Goal: Obtain resource: Download file/media

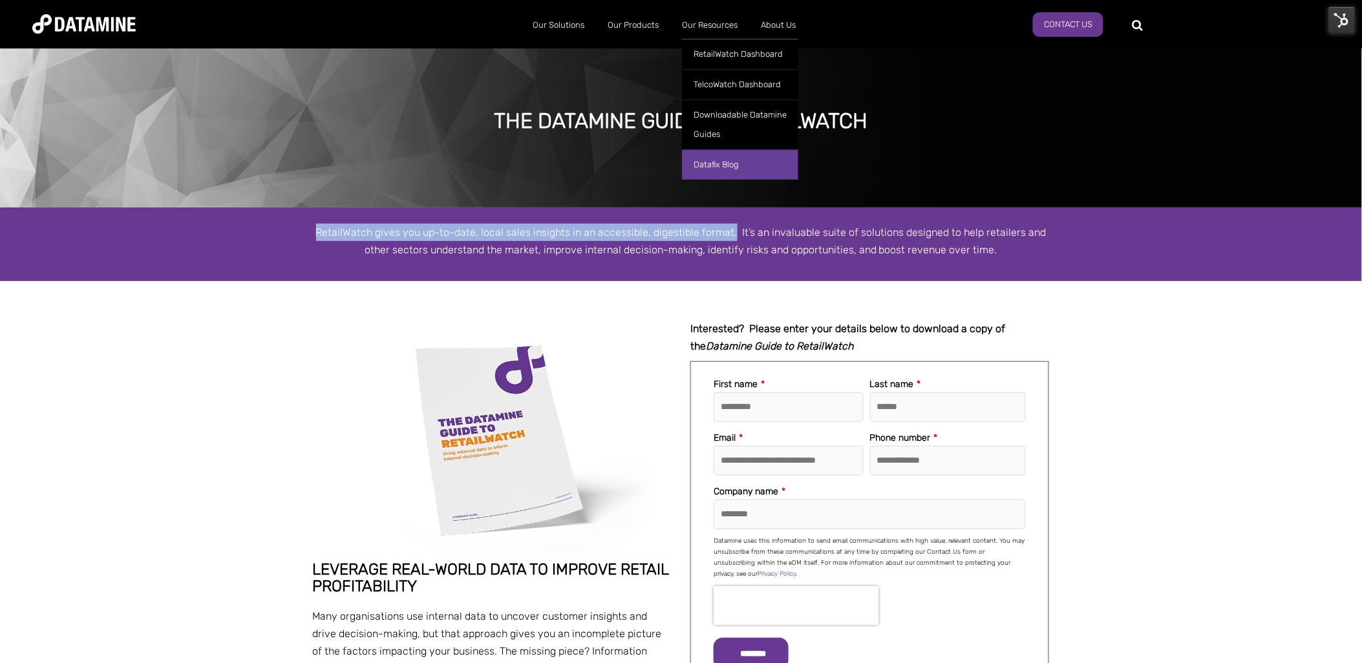
click at [720, 164] on link "Datafix Blog" at bounding box center [740, 164] width 116 height 30
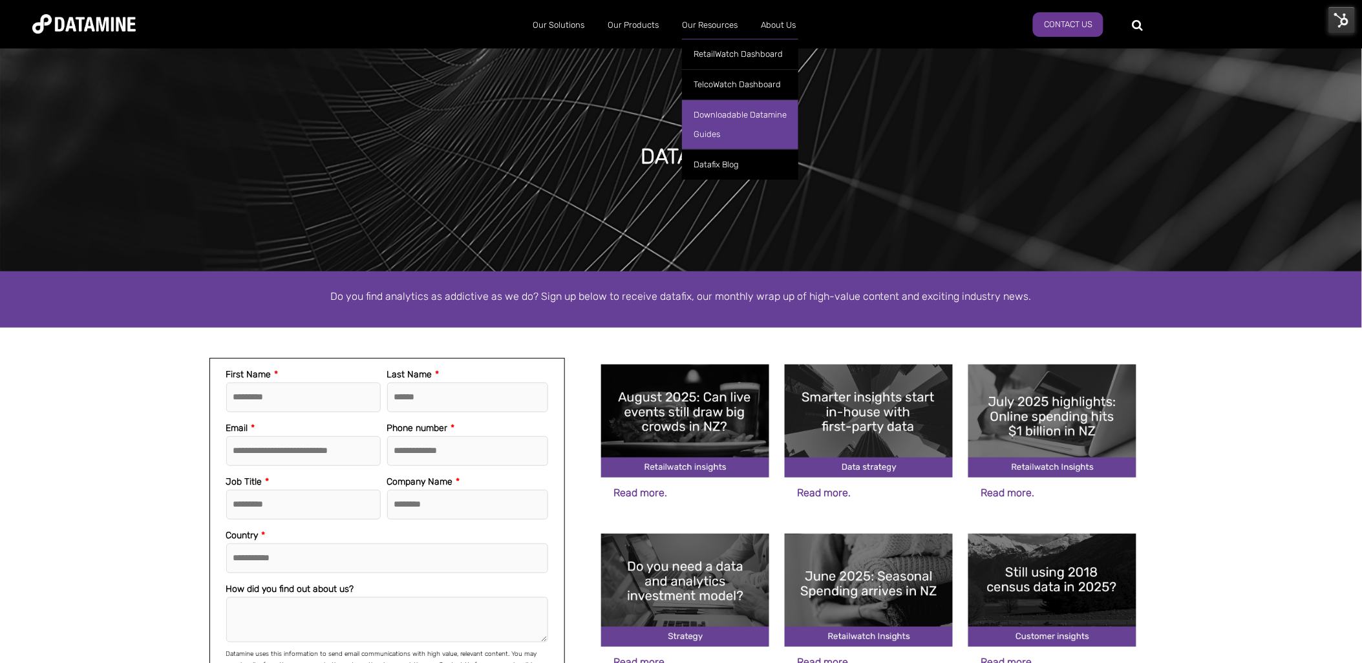
click at [743, 123] on link "Downloadable Datamine Guides" at bounding box center [740, 125] width 116 height 50
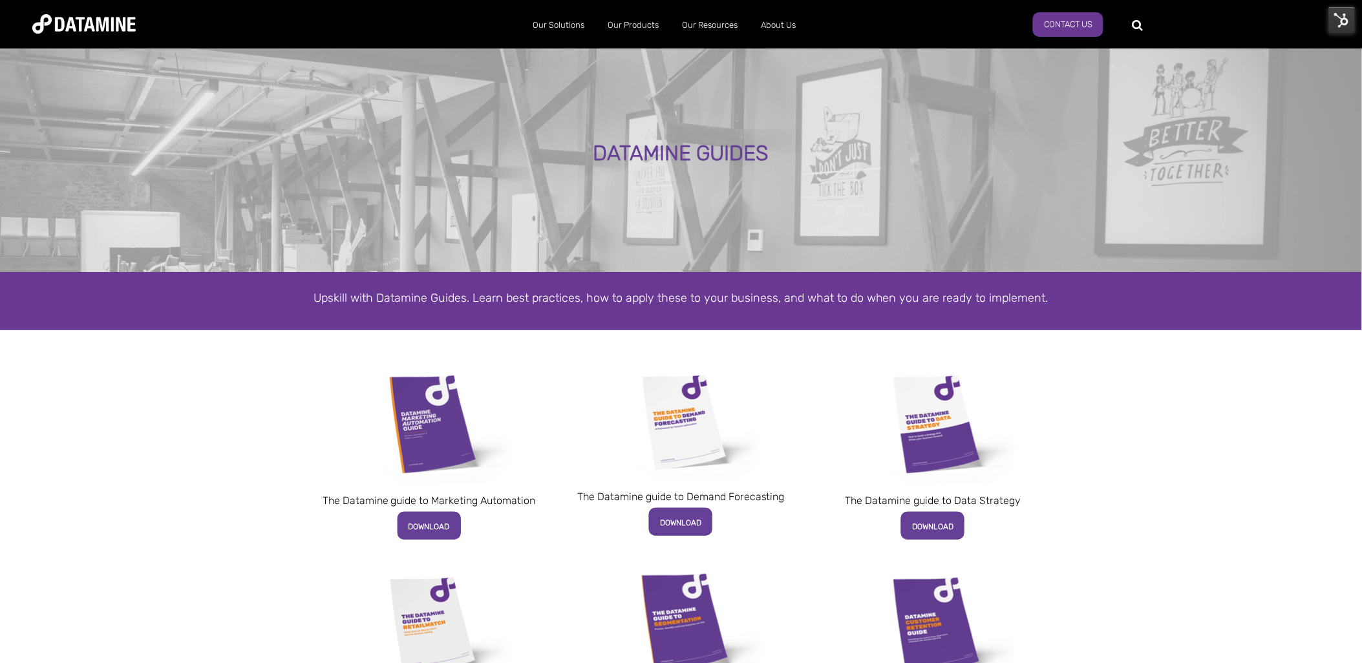
click at [1340, 21] on img at bounding box center [1341, 19] width 27 height 27
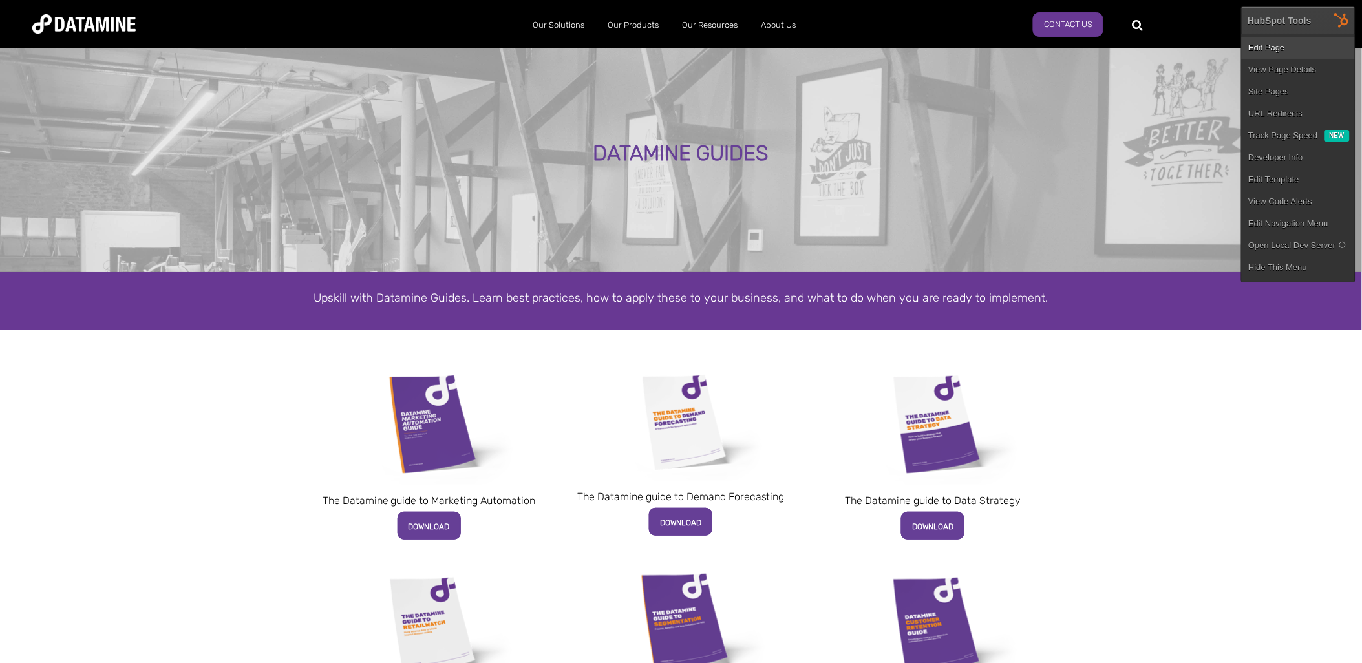
click at [1292, 48] on link "Edit Page" at bounding box center [1298, 48] width 113 height 22
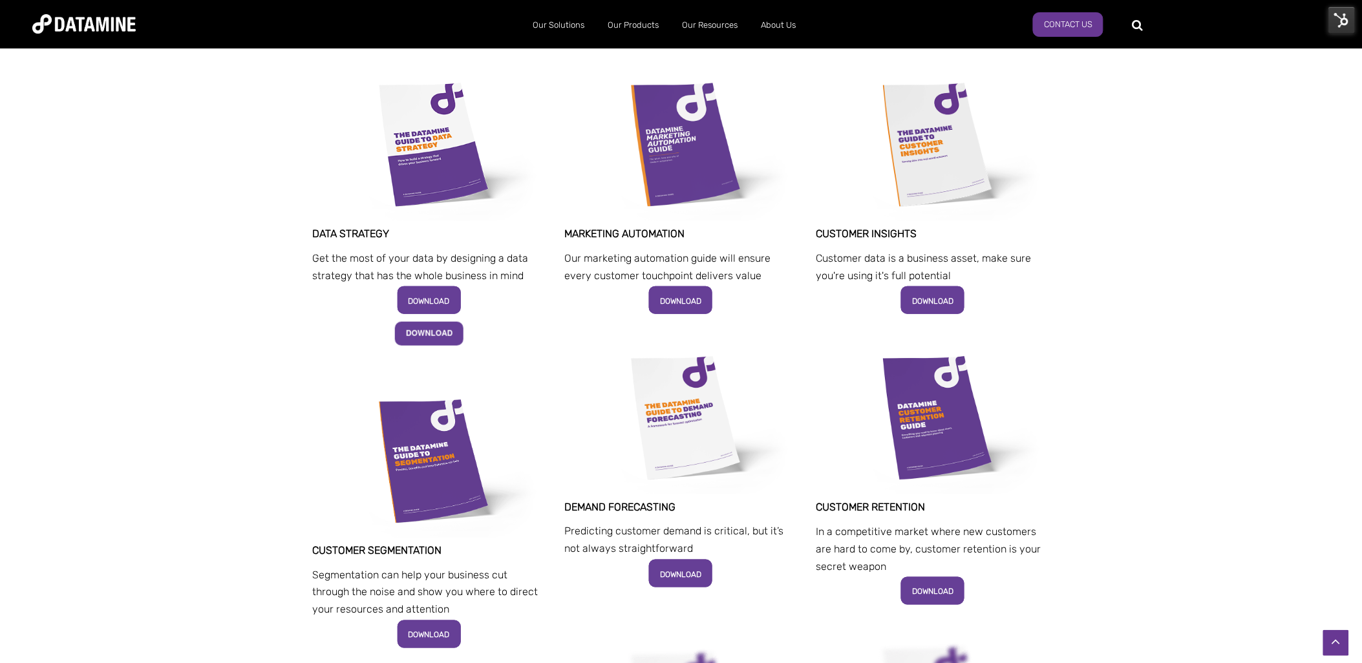
scroll to position [287, 0]
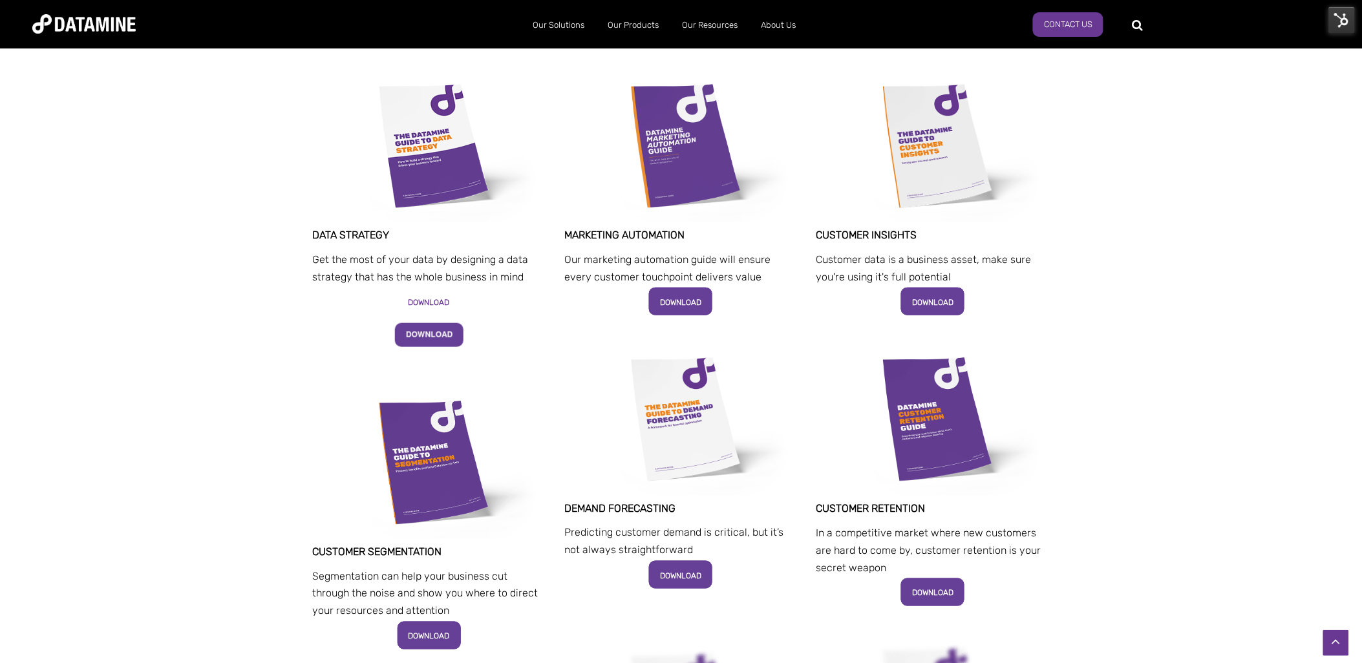
click at [434, 304] on span "DOWNLOAD" at bounding box center [429, 302] width 41 height 9
click at [434, 334] on img at bounding box center [429, 335] width 69 height 24
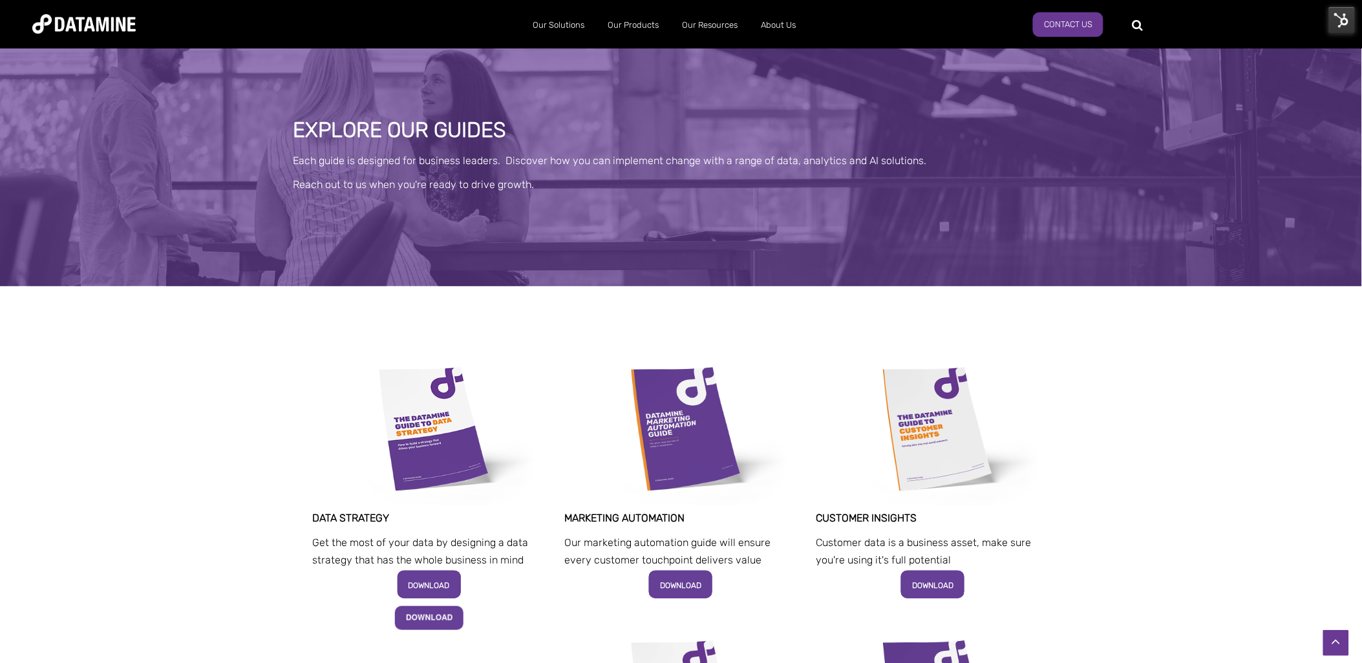
scroll to position [0, 0]
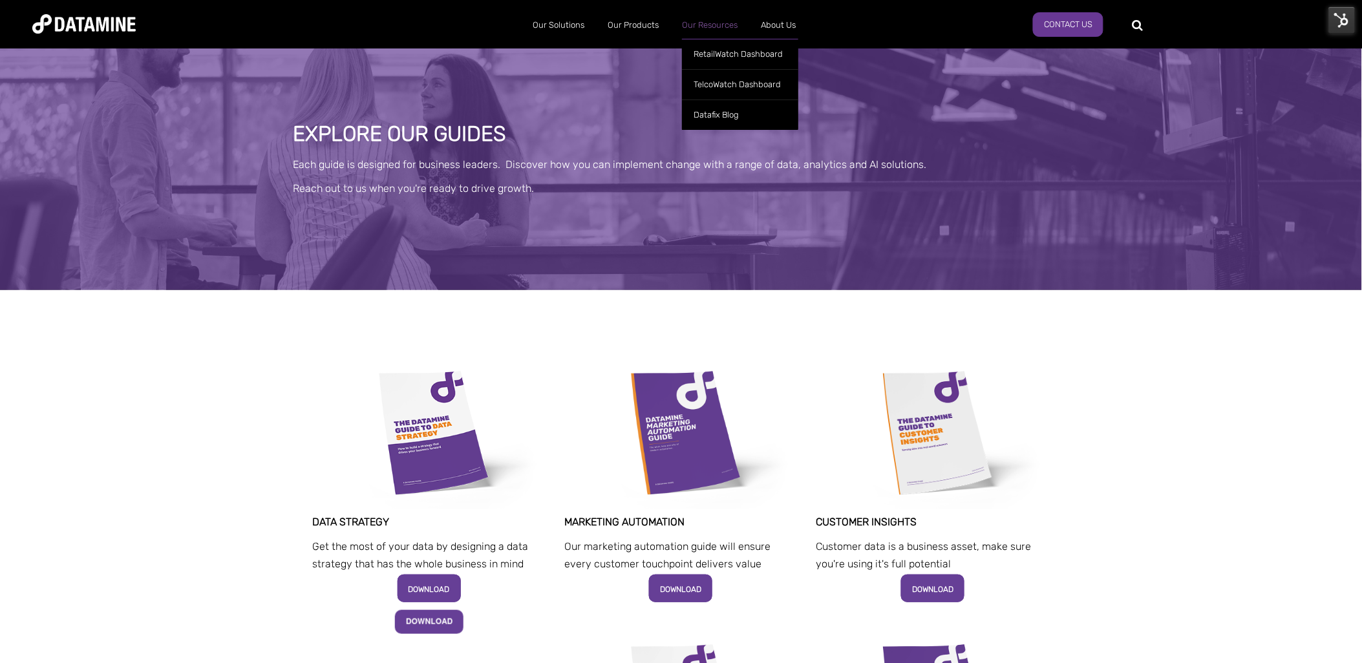
click at [708, 16] on link "Our Resources" at bounding box center [709, 25] width 79 height 34
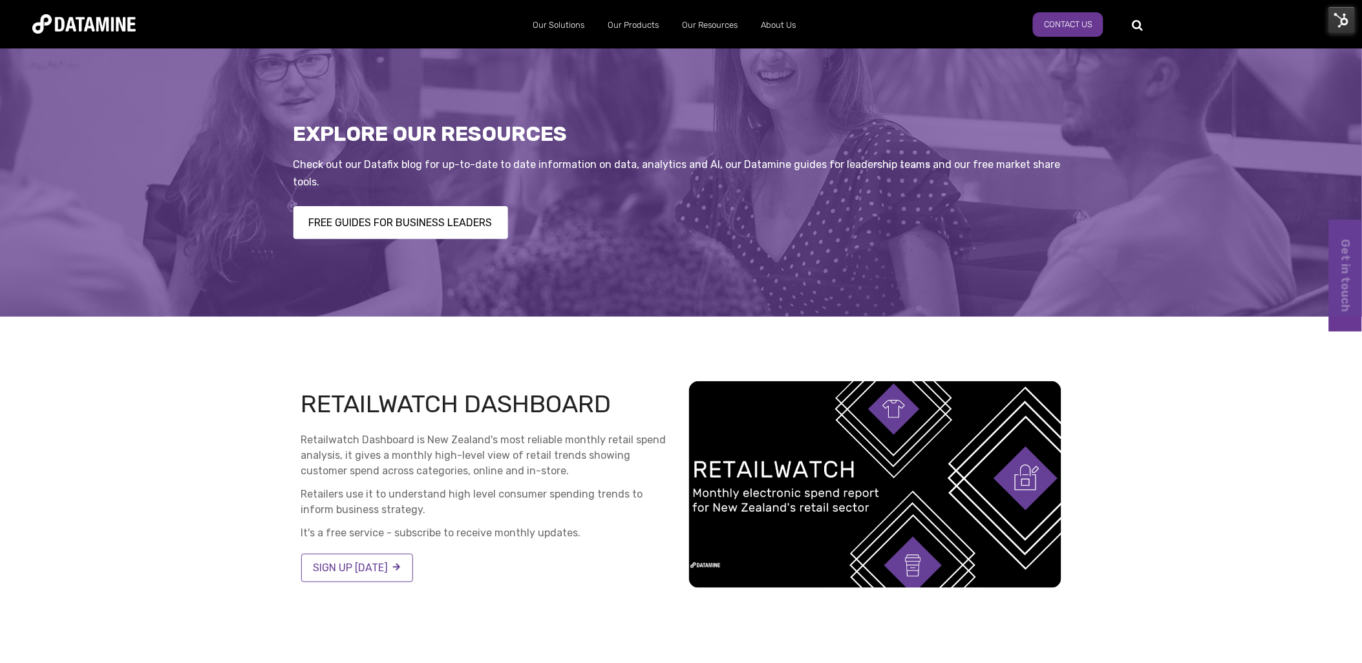
click at [1340, 14] on img at bounding box center [1341, 19] width 27 height 27
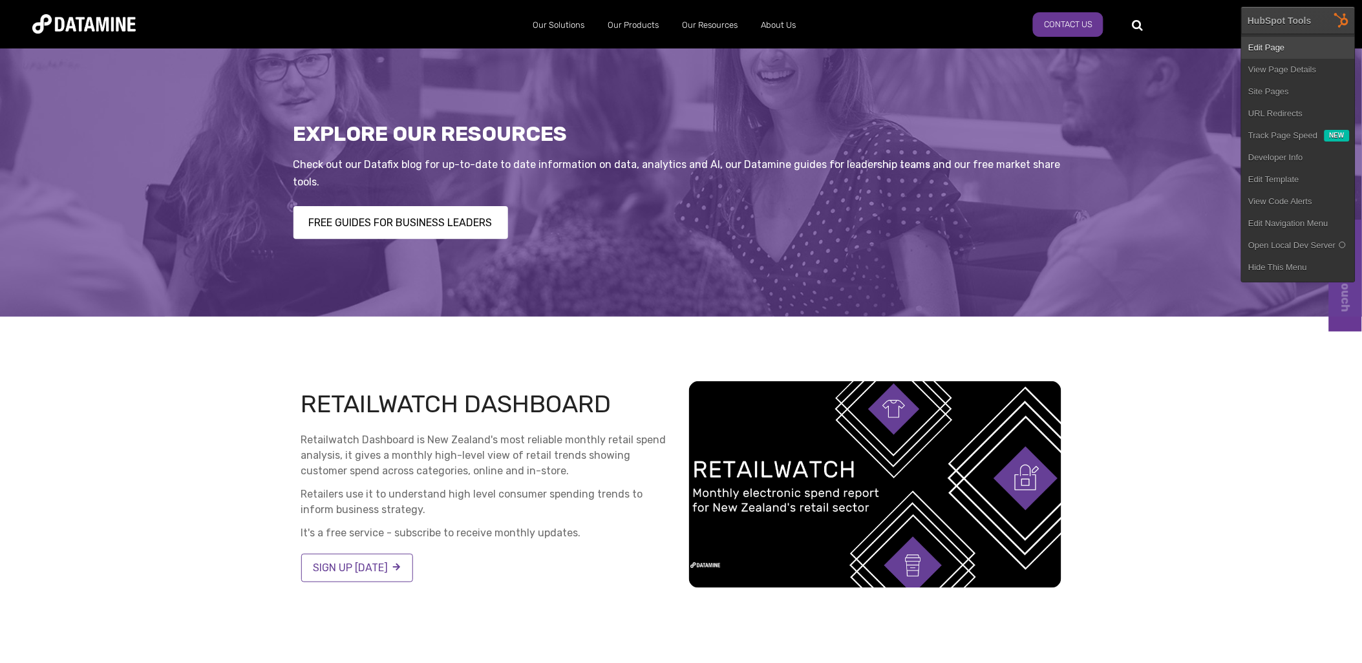
click at [1319, 44] on link "Edit Page" at bounding box center [1298, 48] width 113 height 22
